Goal: Task Accomplishment & Management: Complete application form

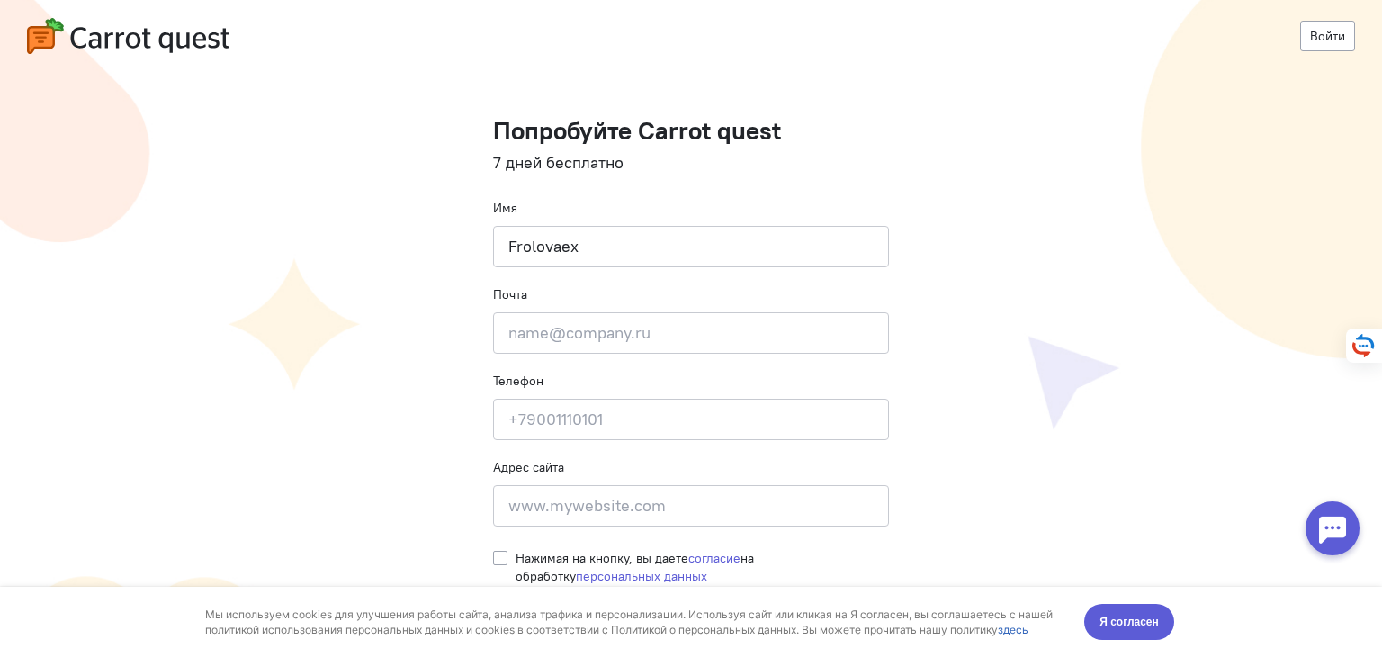
type input "Frolovaex"
click at [615, 338] on input "email" at bounding box center [691, 332] width 396 height 41
type input "[EMAIL_ADDRESS][DOMAIN_NAME]"
click at [621, 416] on input at bounding box center [691, 419] width 396 height 41
type input "="
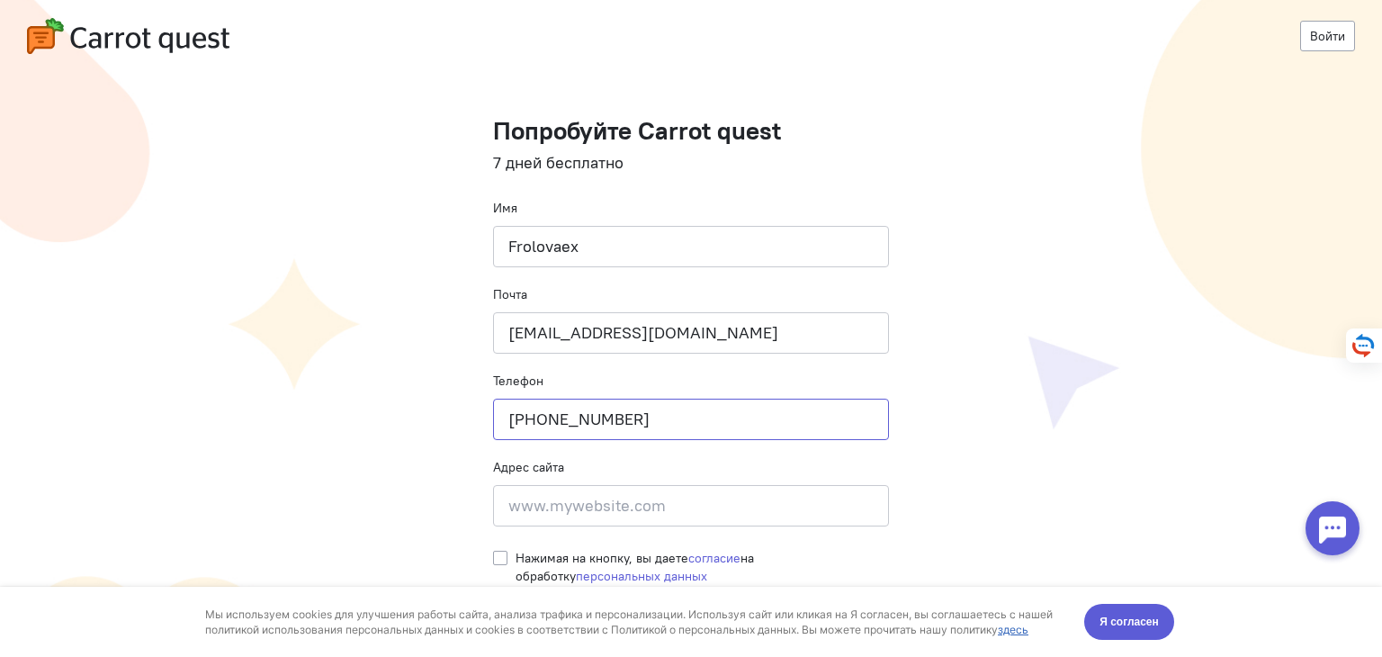
type input "[PHONE_NUMBER]"
click at [605, 506] on input at bounding box center [691, 505] width 396 height 41
